Goal: Task Accomplishment & Management: Use online tool/utility

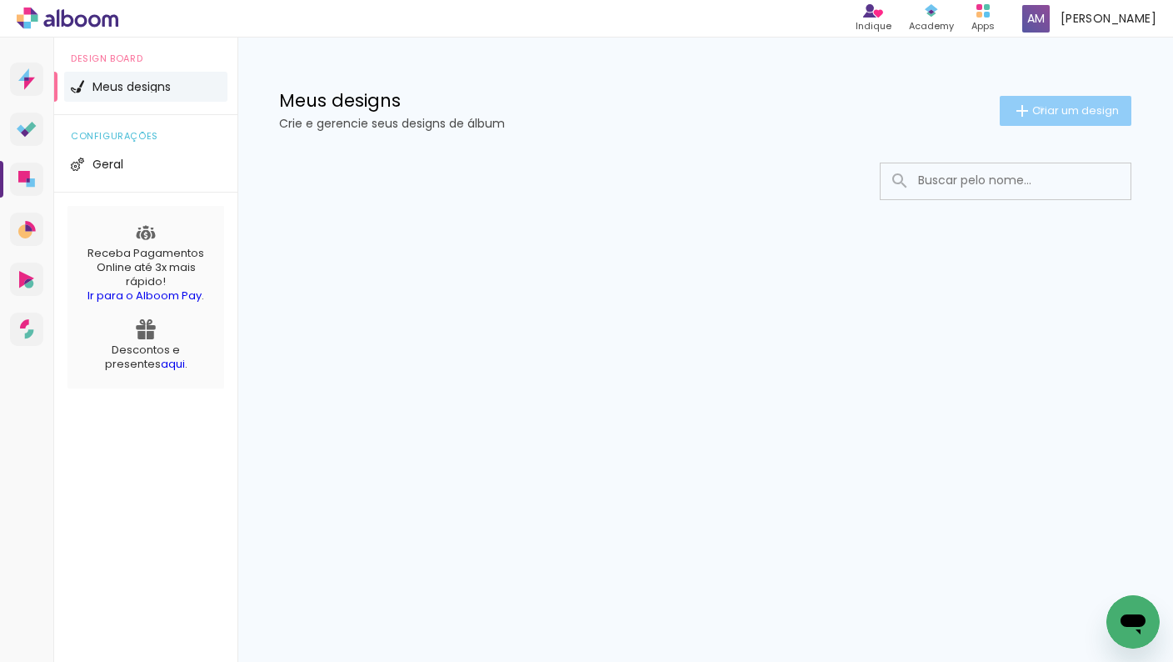
click at [1038, 109] on span "Criar um design" at bounding box center [1075, 110] width 87 height 11
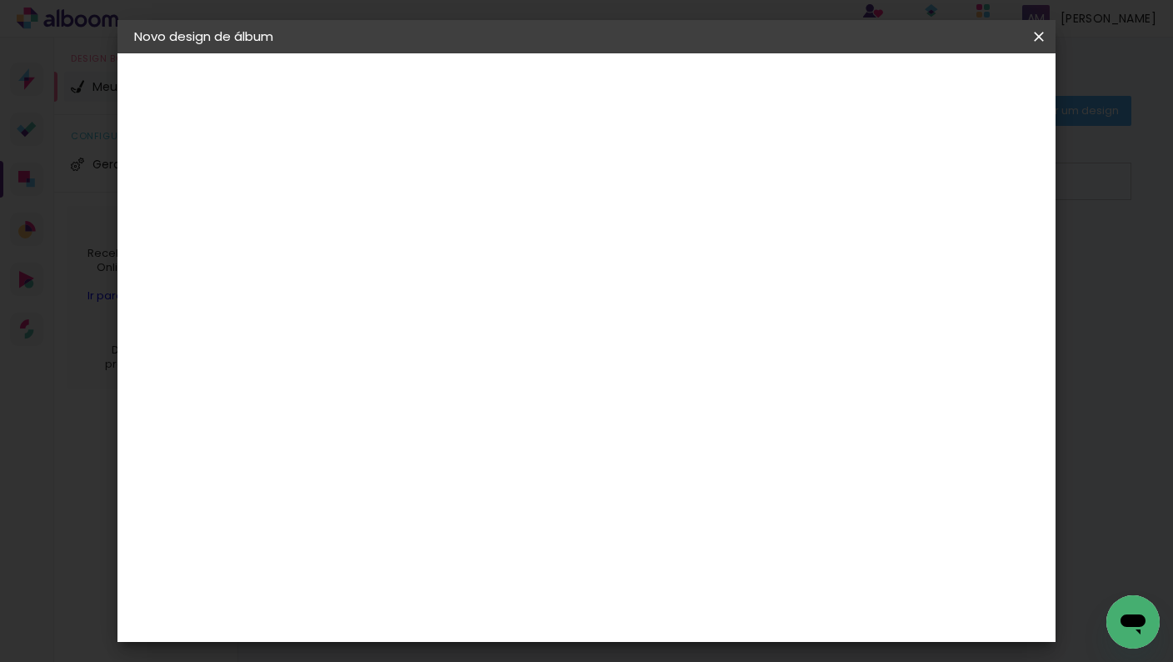
click at [407, 222] on input at bounding box center [407, 224] width 0 height 26
type input "Ensaio Dani"
type paper-input "Ensaio Dani"
click at [577, 77] on paper-button "Avançar" at bounding box center [537, 88] width 82 height 28
click at [698, 347] on div "Sugerir uma encadernadora" at bounding box center [646, 347] width 103 height 27
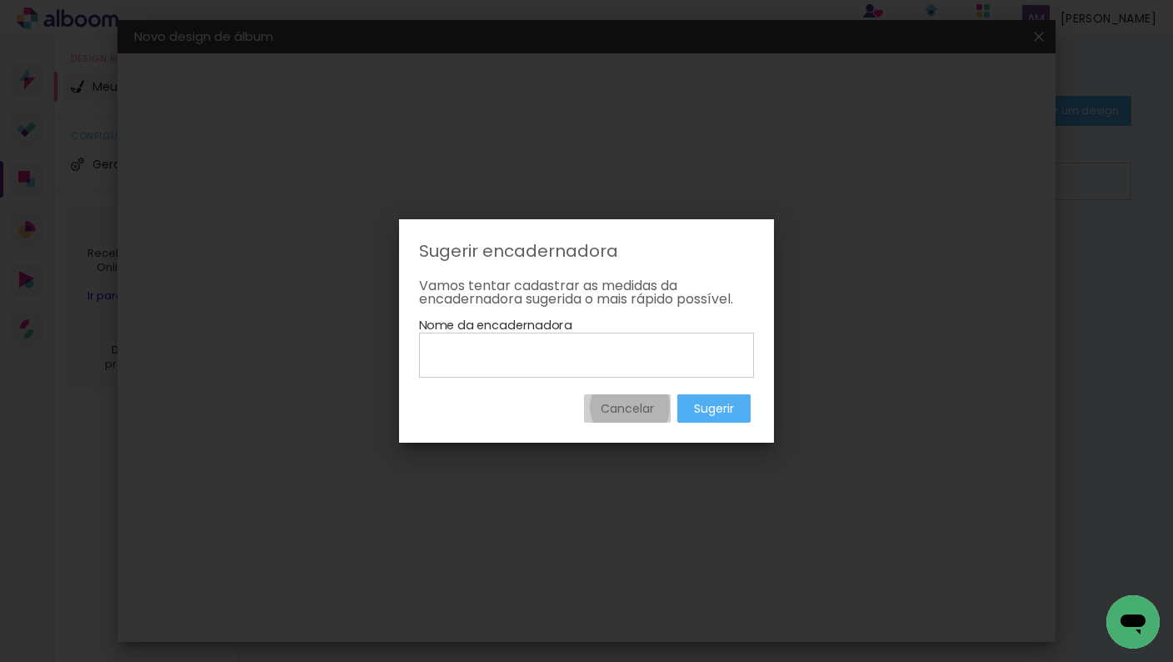
click at [0, 0] on slot "Cancelar" at bounding box center [0, 0] width 0 height 0
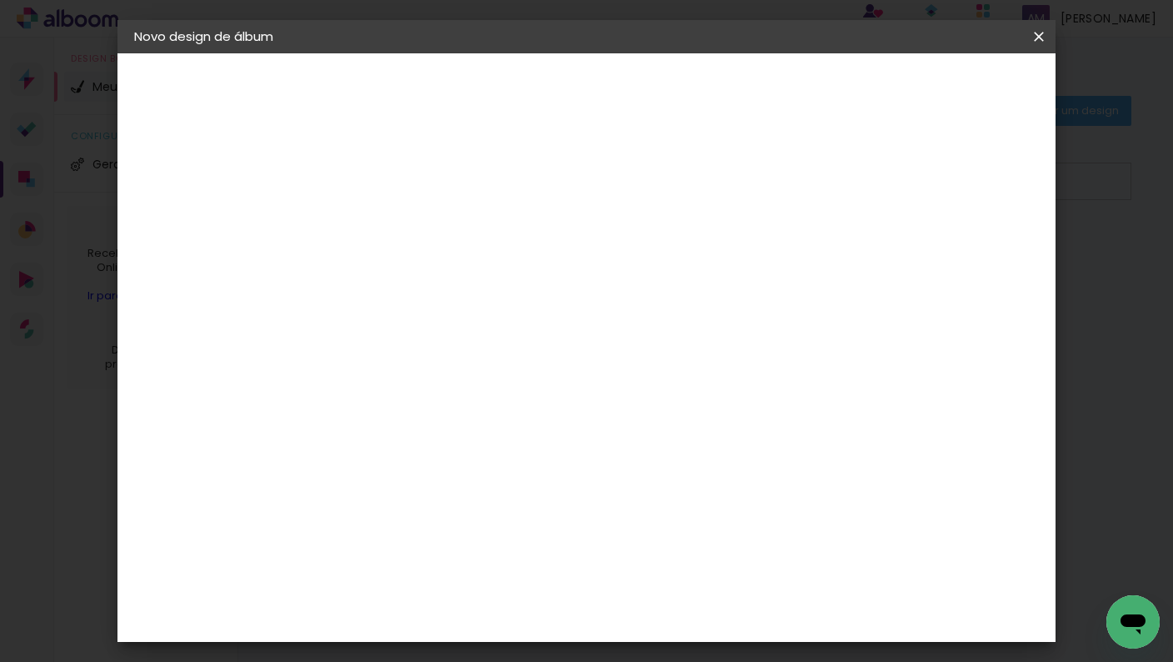
click at [718, 242] on paper-item "Tamanho Livre" at bounding box center [638, 253] width 160 height 37
click at [718, 245] on paper-item "Tamanho Livre" at bounding box center [638, 253] width 160 height 37
click at [587, 252] on iron-icon at bounding box center [577, 253] width 20 height 20
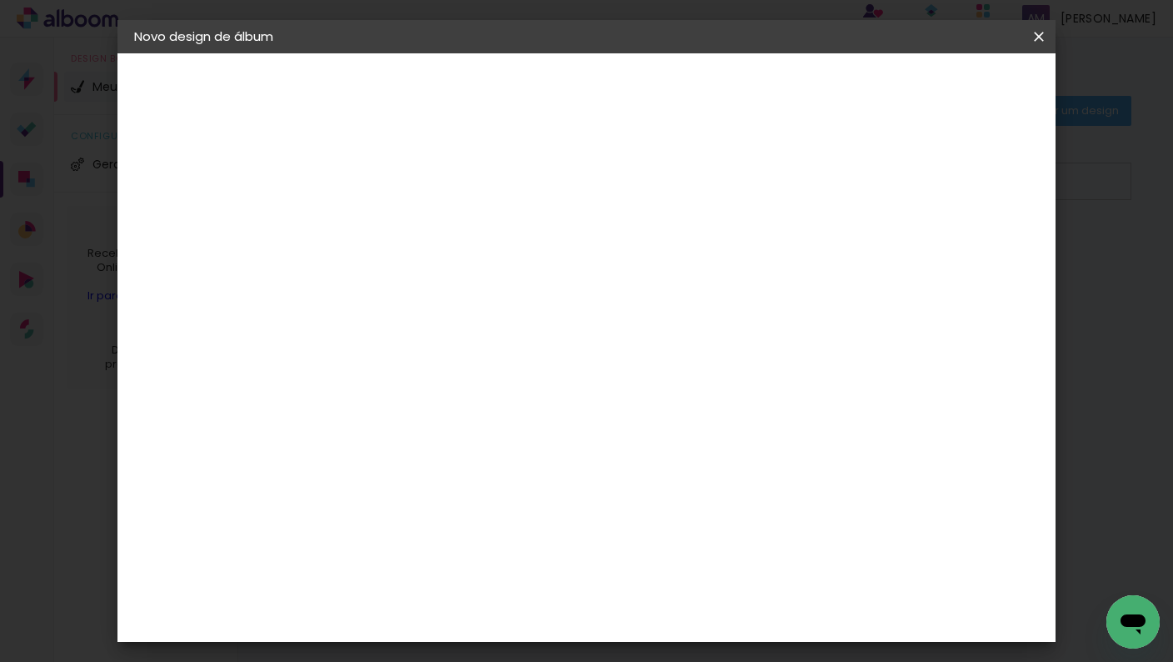
click at [0, 0] on slot "Avançar" at bounding box center [0, 0] width 0 height 0
click at [492, 280] on iron-icon at bounding box center [482, 290] width 20 height 20
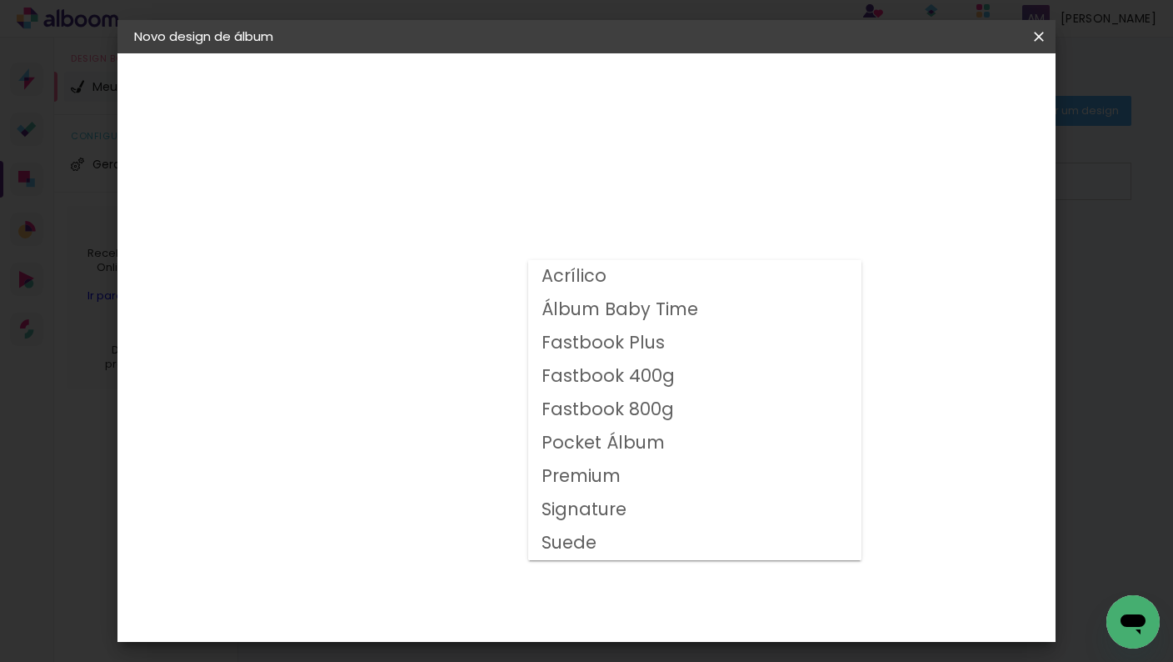
drag, startPoint x: 989, startPoint y: 229, endPoint x: 951, endPoint y: 113, distance: 122.0
click at [564, 195] on div "Opções disponíveis Acrílico Álbum Baby Time Fastbook Plus Fastbook 400g Fastboo…" at bounding box center [449, 124] width 230 height 142
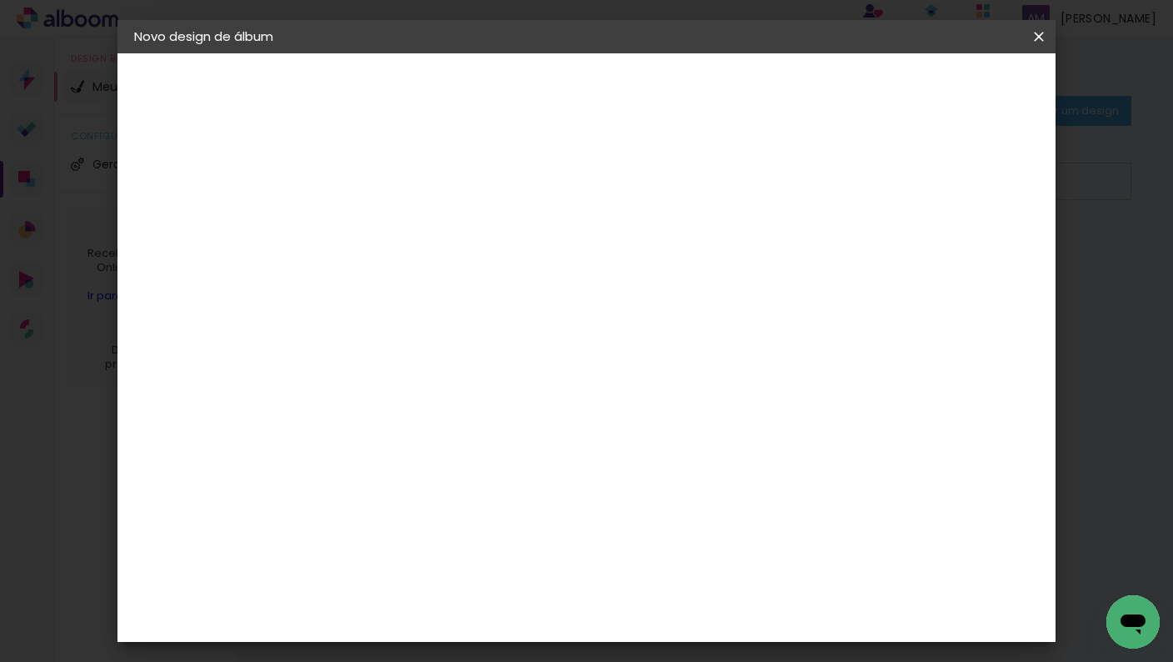
click at [0, 0] on slot "Voltar" at bounding box center [0, 0] width 0 height 0
click at [504, 420] on paper-item "DreambooksPro" at bounding box center [449, 438] width 180 height 37
click at [0, 0] on slot "Avançar" at bounding box center [0, 0] width 0 height 0
click at [472, 277] on input "text" at bounding box center [439, 290] width 65 height 26
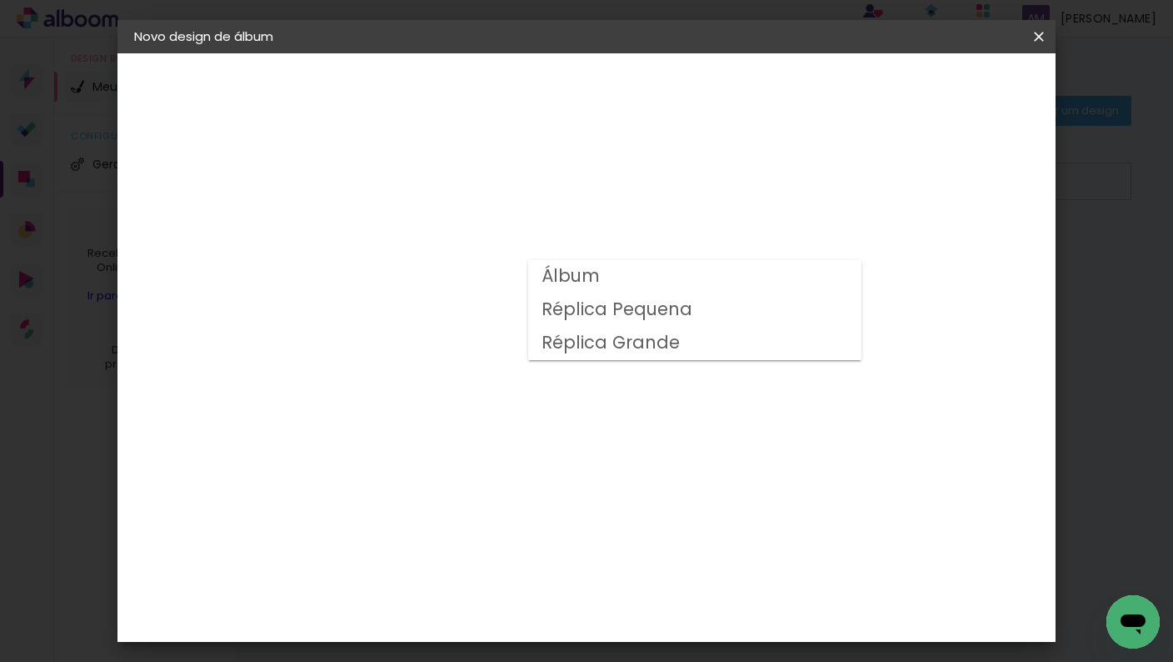
click at [734, 277] on paper-item "Álbum" at bounding box center [694, 276] width 333 height 33
type input "Álbum"
click at [519, 584] on span "25 × 25" at bounding box center [480, 601] width 77 height 34
click at [0, 0] on slot "Avançar" at bounding box center [0, 0] width 0 height 0
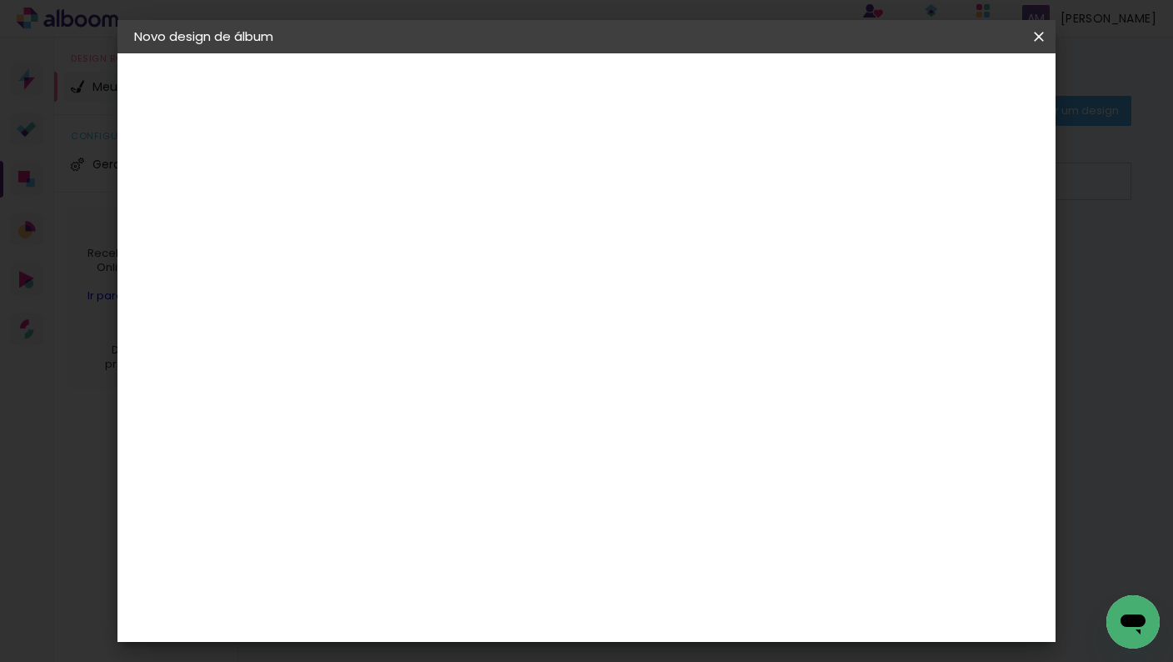
click at [841, 182] on div at bounding box center [833, 179] width 15 height 15
type paper-checkbox "on"
click at [841, 182] on div at bounding box center [833, 179] width 15 height 15
click at [952, 79] on paper-button "Iniciar design" at bounding box center [896, 88] width 109 height 28
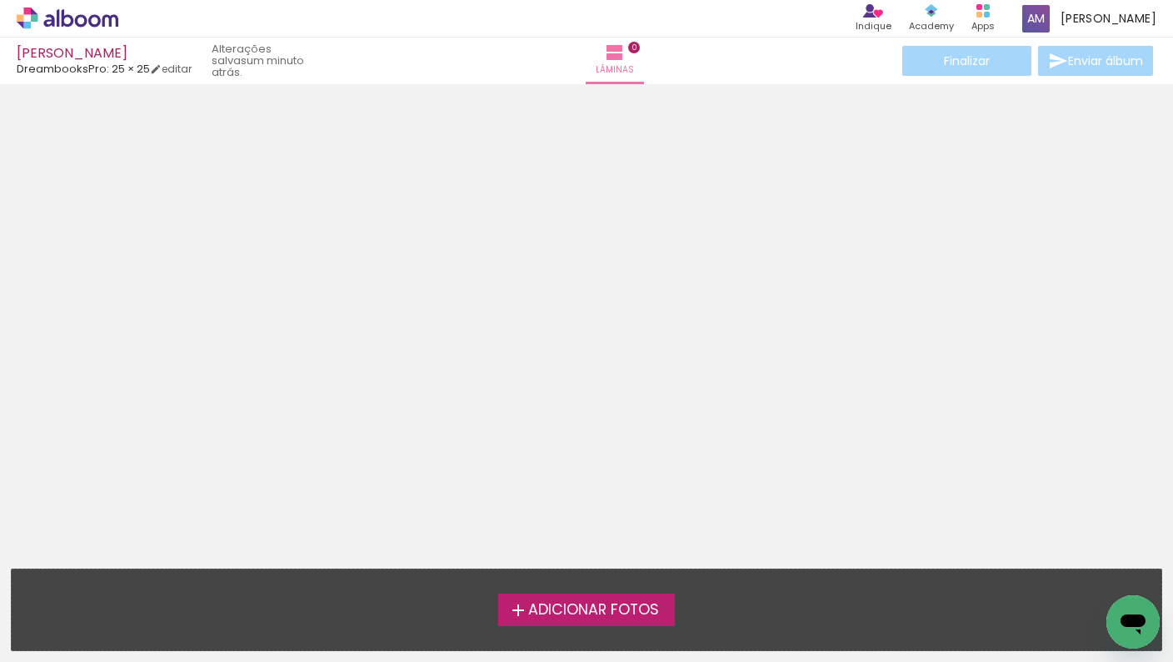
click at [573, 610] on span "Adicionar Fotos" at bounding box center [593, 609] width 131 height 15
click at [0, 0] on input "file" at bounding box center [0, 0] width 0 height 0
